Goal: Information Seeking & Learning: Check status

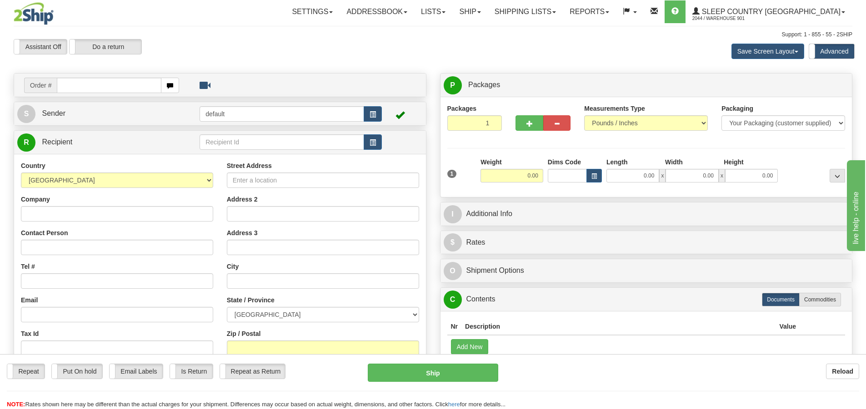
click at [122, 88] on input "text" at bounding box center [109, 85] width 105 height 15
type input "9007I114408"
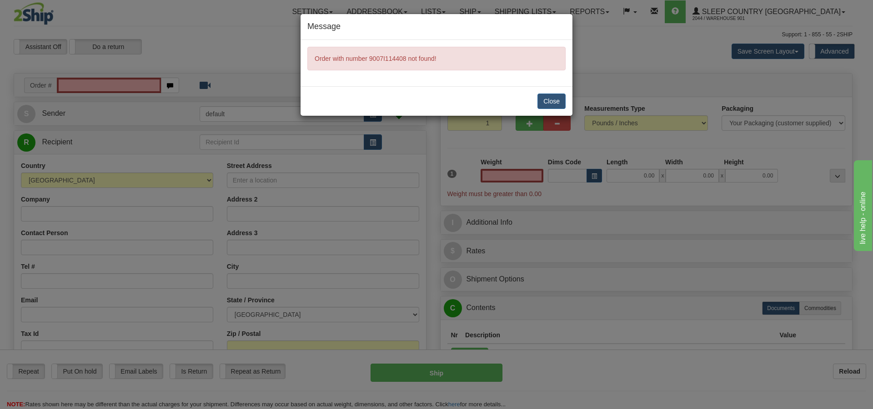
type input "0.00"
click at [554, 101] on button "Close" at bounding box center [551, 101] width 28 height 15
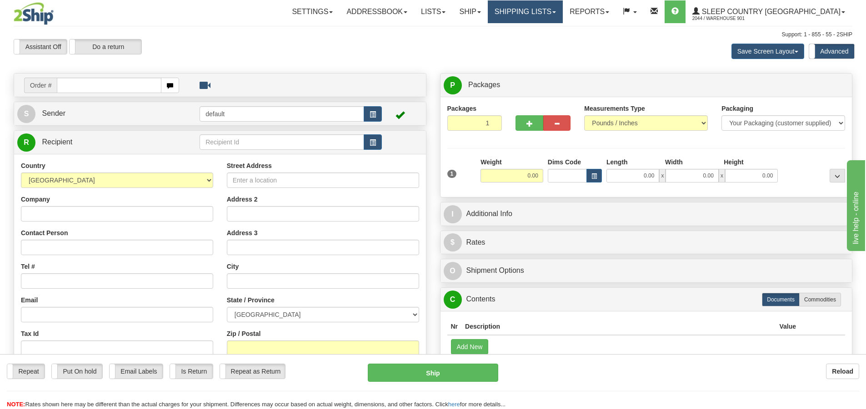
click at [556, 12] on span at bounding box center [554, 12] width 4 height 2
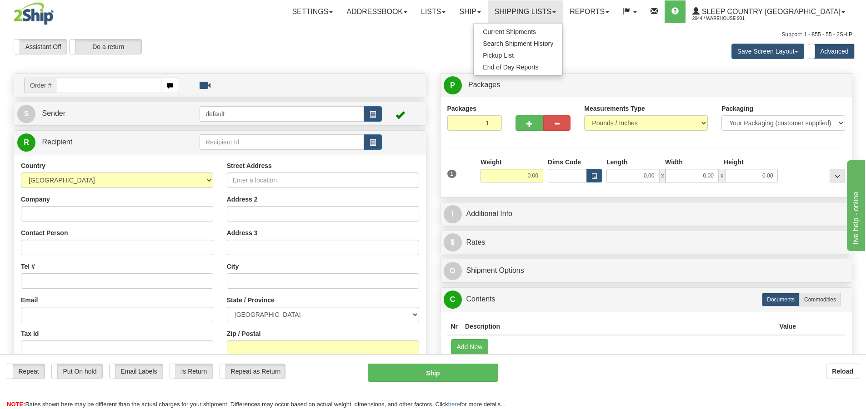
drag, startPoint x: 589, startPoint y: 256, endPoint x: 589, endPoint y: 237, distance: 19.5
click at [589, 255] on div "P Packages 1 Packages - Weight: 0.00 Lbs Shipment Level Shipm. Package Level Pa…" at bounding box center [646, 240] width 426 height 335
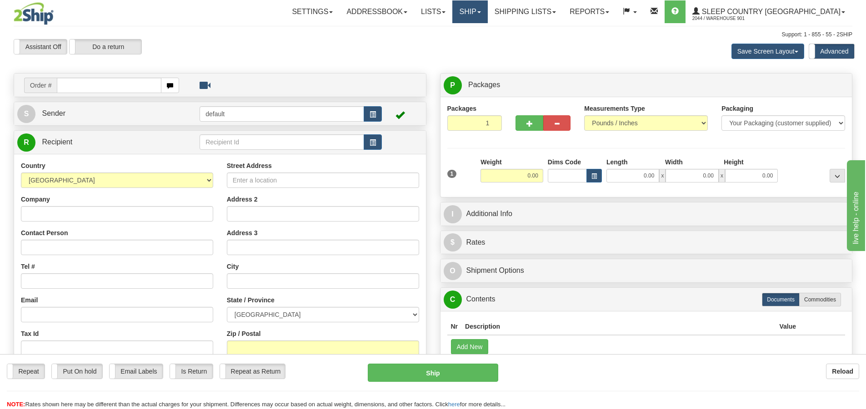
click at [487, 15] on link "Ship" at bounding box center [469, 11] width 35 height 23
click at [554, 25] on div "Toggle navigation Settings Shipping Preferences Fields Preferences New" at bounding box center [433, 260] width 866 height 521
click at [609, 12] on span at bounding box center [607, 12] width 4 height 2
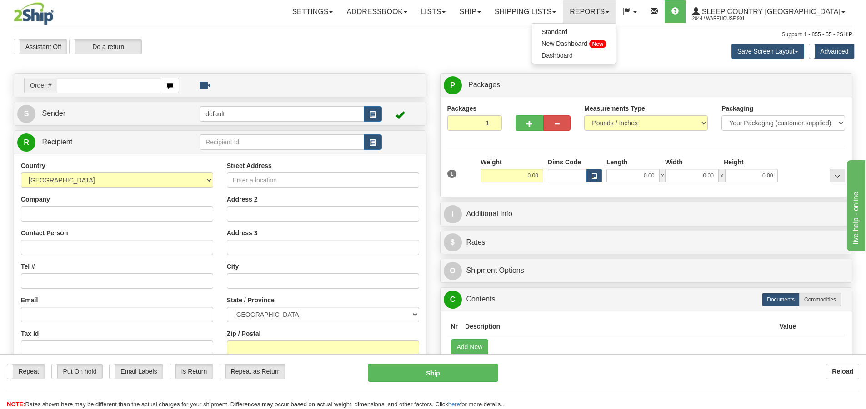
drag, startPoint x: 551, startPoint y: 38, endPoint x: 558, endPoint y: 32, distance: 9.4
click at [550, 38] on div "Support: 1 - 855 - 55 - 2SHIP" at bounding box center [433, 35] width 838 height 8
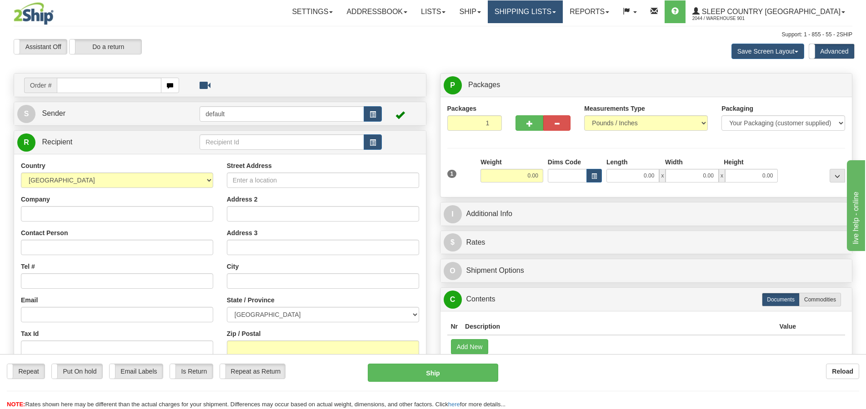
click at [563, 11] on link "Shipping lists" at bounding box center [525, 11] width 75 height 23
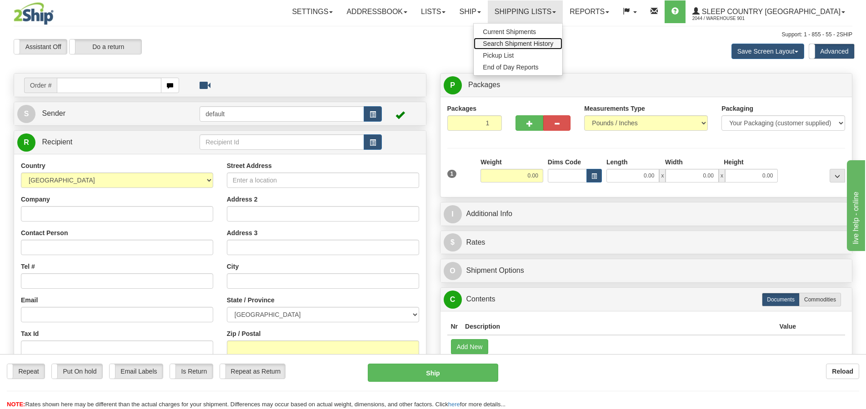
click at [553, 44] on span "Search Shipment History" at bounding box center [518, 43] width 70 height 7
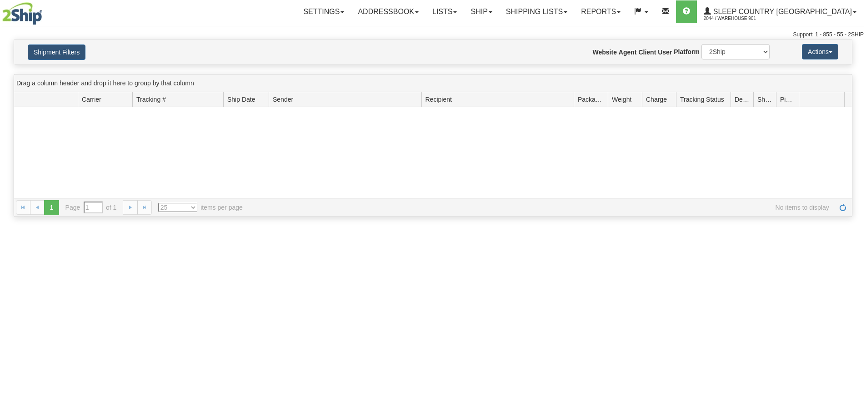
type input "From 10/02/2025 To 10/03/2025"
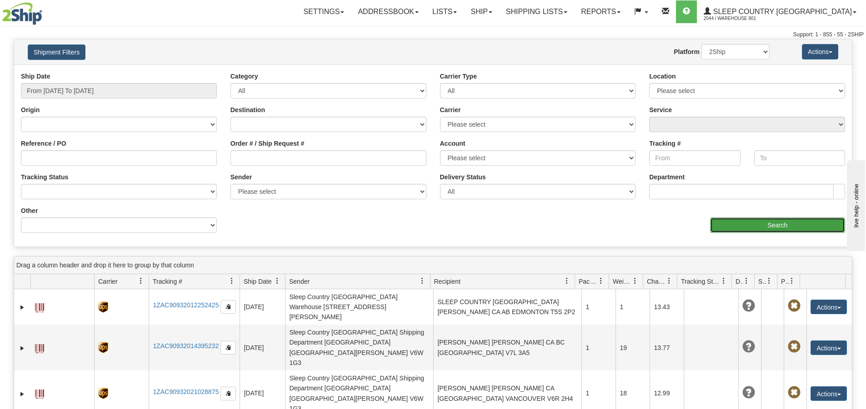
click at [750, 223] on input "Search" at bounding box center [777, 225] width 135 height 15
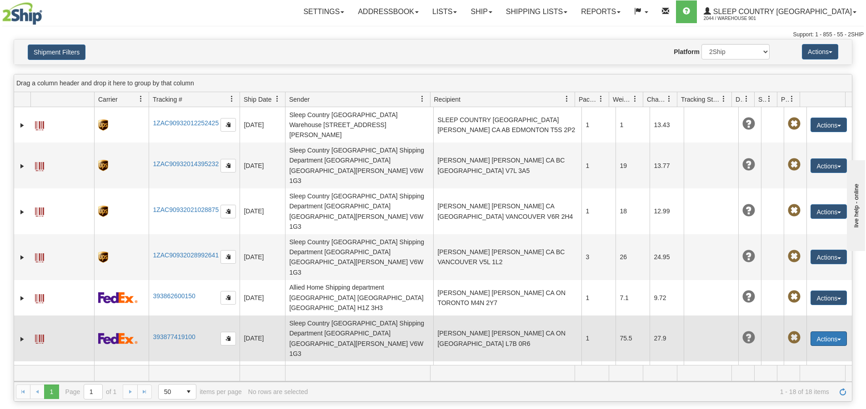
click at [836, 332] on button "Actions" at bounding box center [828, 339] width 36 height 15
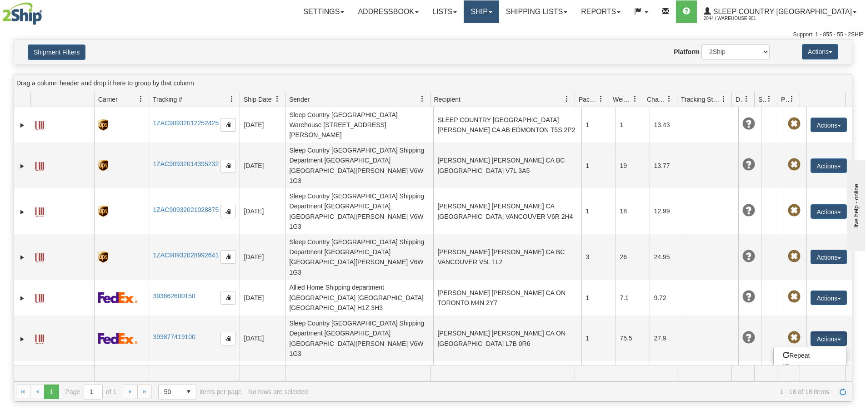
click at [499, 15] on link "Ship" at bounding box center [481, 11] width 35 height 23
click at [499, 30] on link "Ship Screen" at bounding box center [457, 32] width 82 height 12
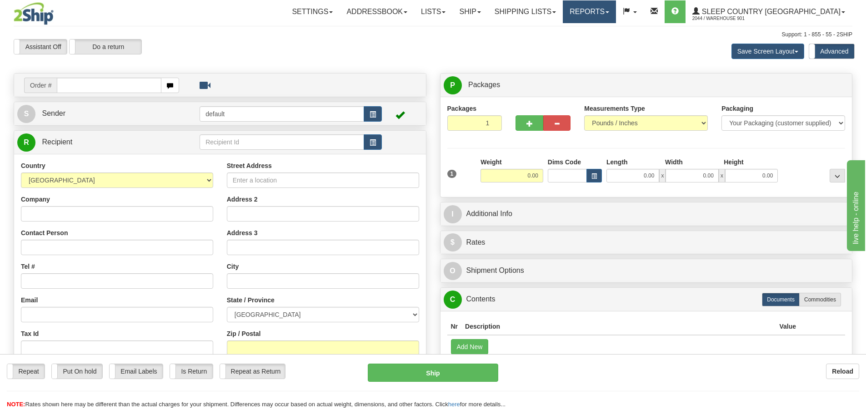
click at [616, 14] on link "Reports" at bounding box center [589, 11] width 53 height 23
drag, startPoint x: 552, startPoint y: 67, endPoint x: 575, endPoint y: 29, distance: 44.0
click at [557, 55] on div "Toggle navigation Settings Shipping Preferences Fields Preferences New" at bounding box center [433, 260] width 866 height 521
click at [563, 15] on link "Shipping lists" at bounding box center [525, 11] width 75 height 23
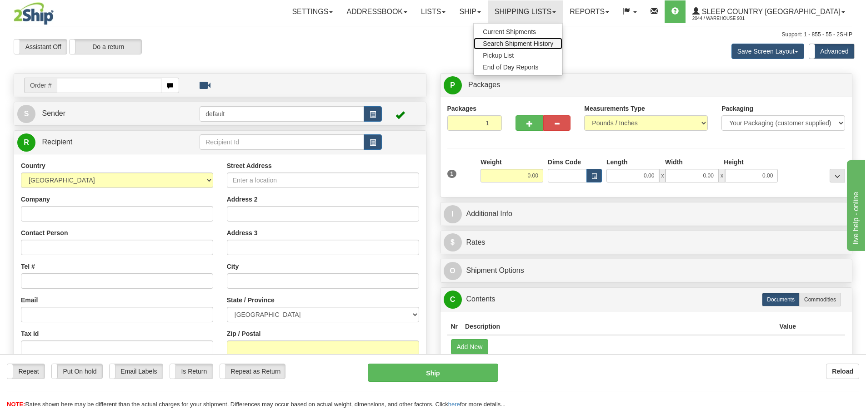
click at [553, 43] on span "Search Shipment History" at bounding box center [518, 43] width 70 height 7
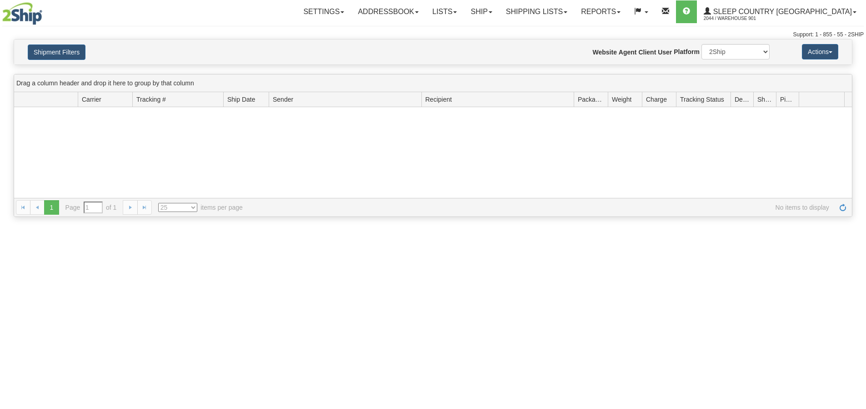
type input "From [DATE] To [DATE]"
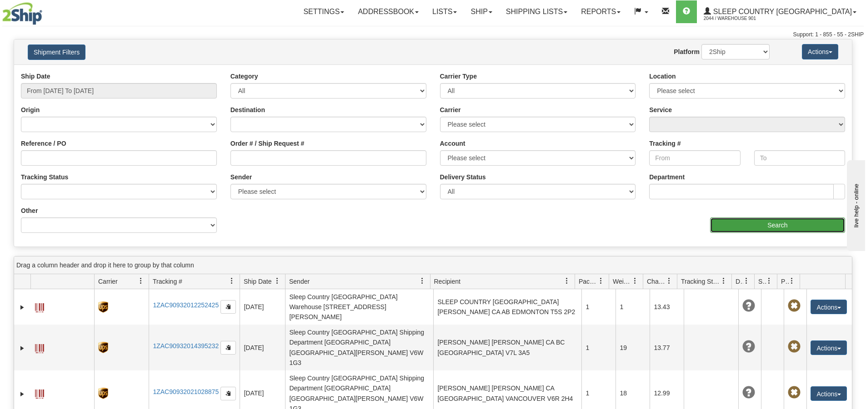
click at [757, 226] on input "Search" at bounding box center [777, 225] width 135 height 15
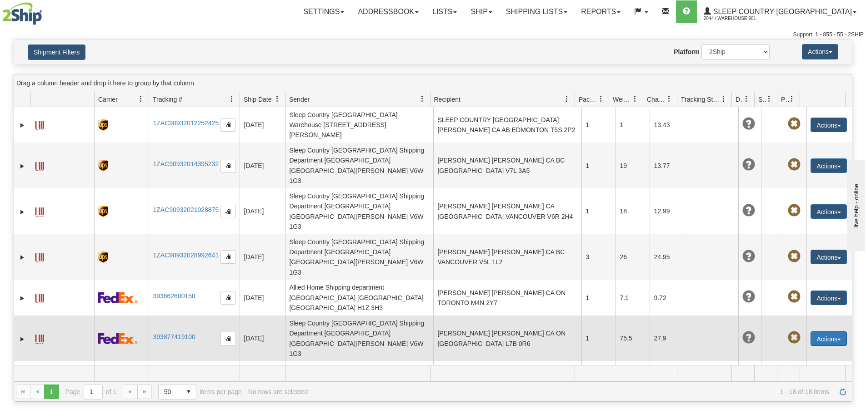
click at [836, 332] on button "Actions" at bounding box center [828, 339] width 36 height 15
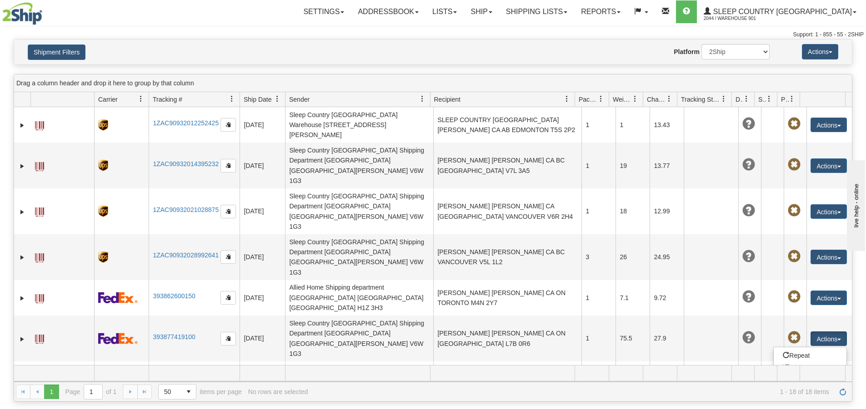
click at [522, 60] on div "Shipment Filters Website Agent Nothing selected Client User Platform 2Ship Impo…" at bounding box center [433, 52] width 838 height 25
